Goal: Find specific page/section: Find specific page/section

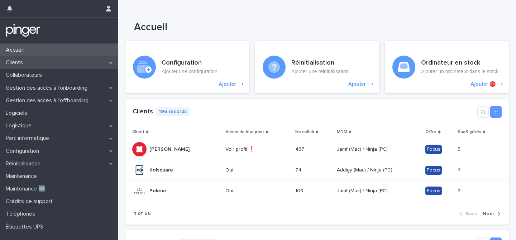
click at [39, 60] on div "Clients" at bounding box center [59, 62] width 118 height 13
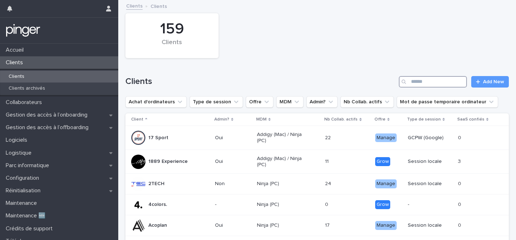
click at [416, 83] on input "Search" at bounding box center [433, 81] width 68 height 11
type input "*******"
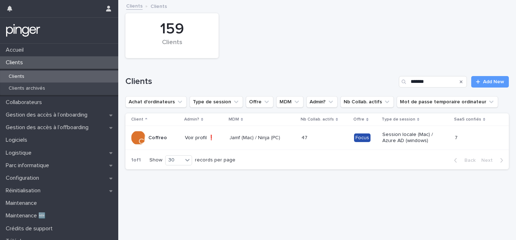
click at [291, 135] on div "Jamf (Mac) / Ninja (PC)" at bounding box center [262, 138] width 66 height 12
